Goal: Information Seeking & Learning: Learn about a topic

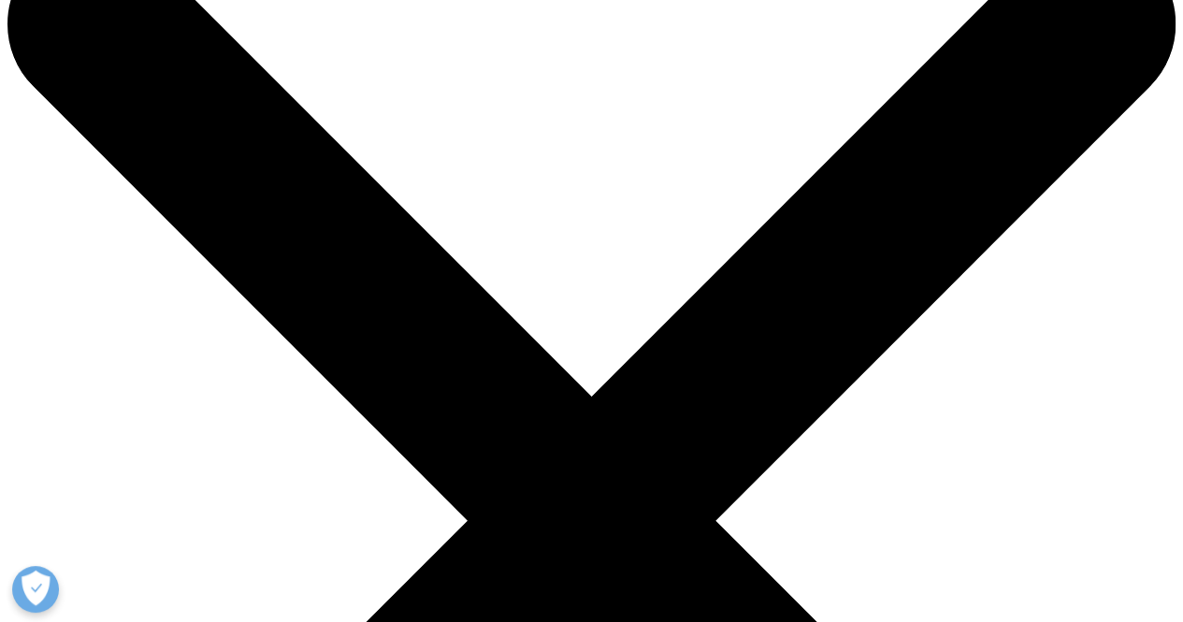
scroll to position [88, 0]
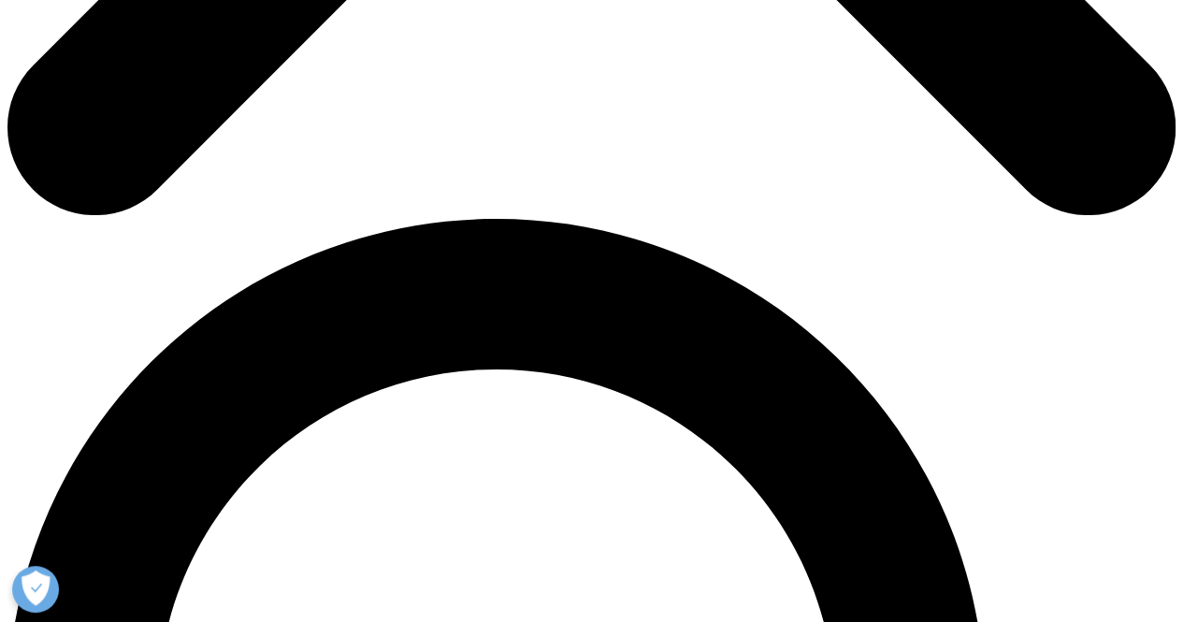
scroll to position [1375, 0]
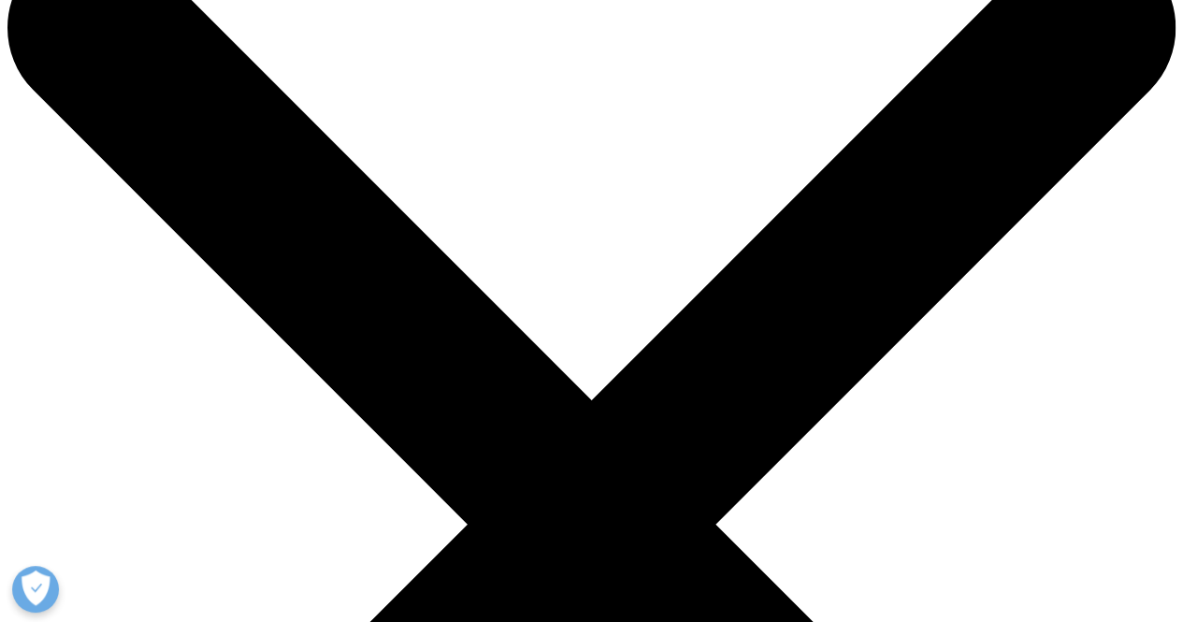
scroll to position [75, 0]
